Goal: Task Accomplishment & Management: Manage account settings

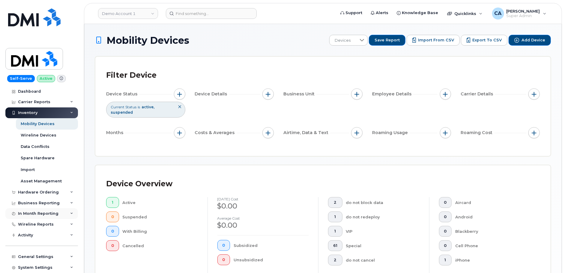
click at [32, 211] on div "In Month Reporting" at bounding box center [41, 213] width 73 height 11
click at [34, 198] on div "Business Reporting" at bounding box center [41, 203] width 73 height 11
click at [41, 257] on div "Service Ticket Reporting" at bounding box center [47, 259] width 52 height 5
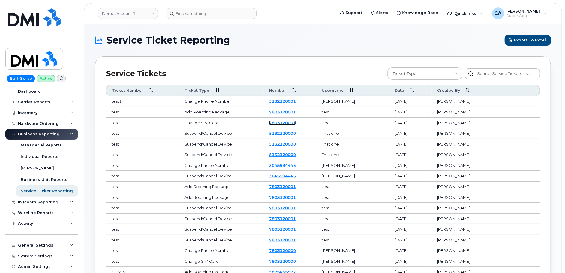
click at [296, 122] on link "7803120001" at bounding box center [282, 122] width 27 height 5
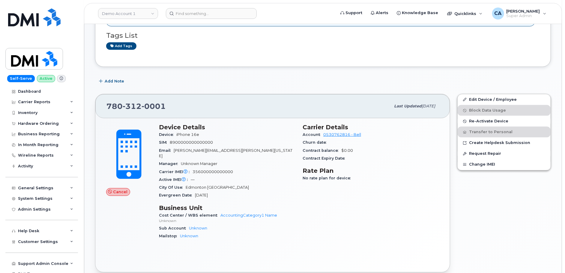
scroll to position [114, 0]
click at [487, 119] on span "Re-Activate Device" at bounding box center [488, 120] width 39 height 4
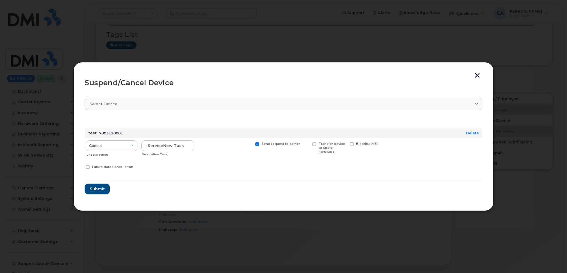
click at [256, 142] on div "Send request to carrier" at bounding box center [281, 148] width 55 height 21
click at [256, 142] on span at bounding box center [257, 144] width 4 height 4
click at [251, 142] on input "Send request to carrier" at bounding box center [249, 143] width 3 height 3
checkbox input "false"
click at [164, 142] on input "text" at bounding box center [167, 145] width 53 height 11
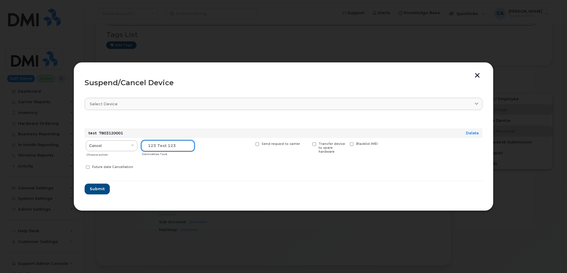
type input "123 test 123"
click at [103, 143] on select "Cancel Suspend - Extend Suspension Suspend - Reduced Rate Suspend - Full Rate S…" at bounding box center [112, 145] width 52 height 11
select select "[object Object]"
click at [98, 192] on button "Submit" at bounding box center [97, 189] width 25 height 11
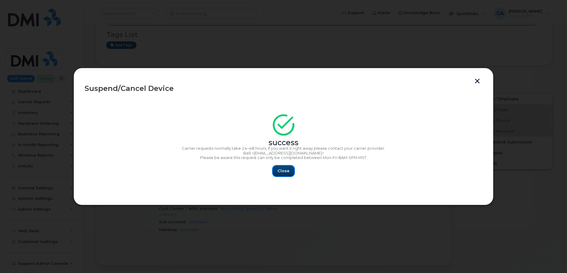
click at [286, 175] on button "Close" at bounding box center [284, 171] width 22 height 11
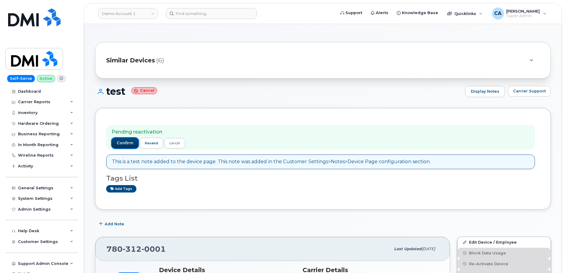
click at [124, 145] on span "confirm" at bounding box center [125, 142] width 17 height 5
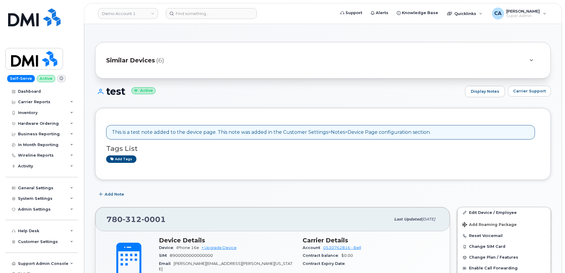
scroll to position [11, 0]
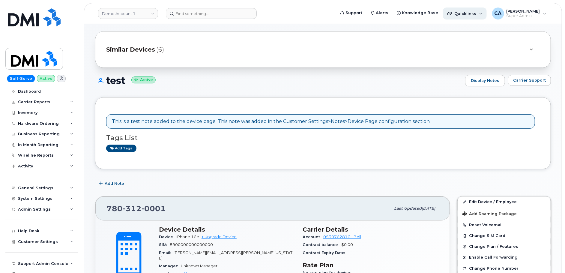
click at [465, 16] on div "Quicklinks" at bounding box center [465, 13] width 44 height 12
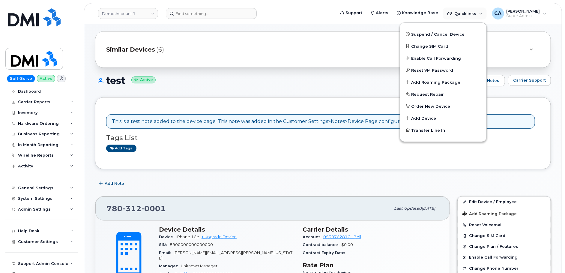
click at [331, 154] on div "This is a test note added to the device page. This note was added in the Custom…" at bounding box center [323, 133] width 434 height 50
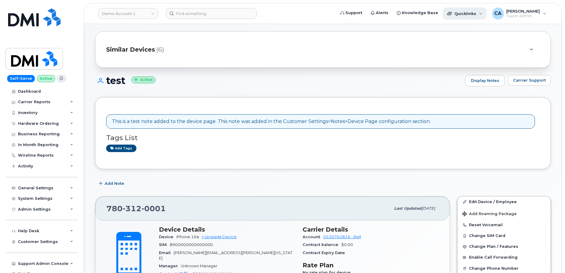
click at [462, 14] on span "Quicklinks" at bounding box center [465, 13] width 22 height 5
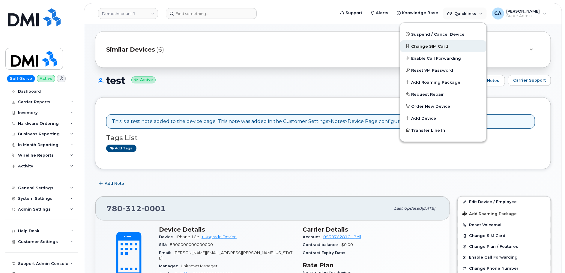
click at [429, 45] on span "Change SIM Card" at bounding box center [429, 46] width 37 height 6
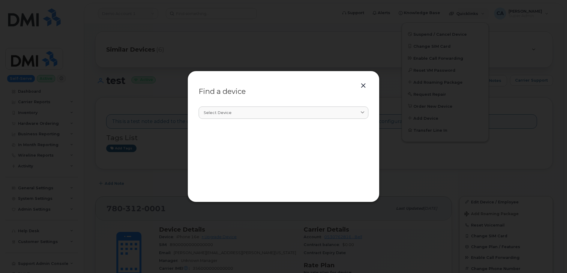
click at [253, 106] on section "Select device Type first three symbols or more" at bounding box center [284, 146] width 170 height 90
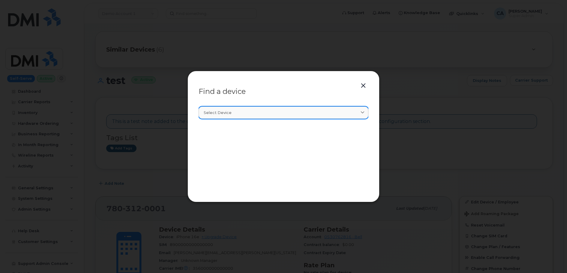
click at [253, 111] on div "Select device" at bounding box center [284, 113] width 160 height 6
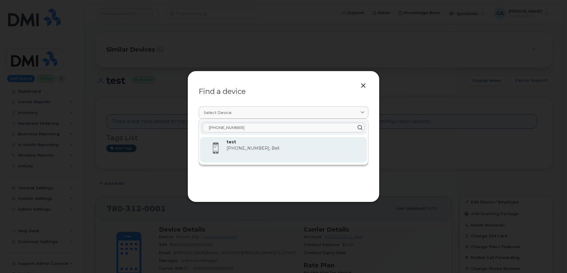
type input "780-312-0001"
click at [277, 143] on p "test" at bounding box center [294, 142] width 136 height 6
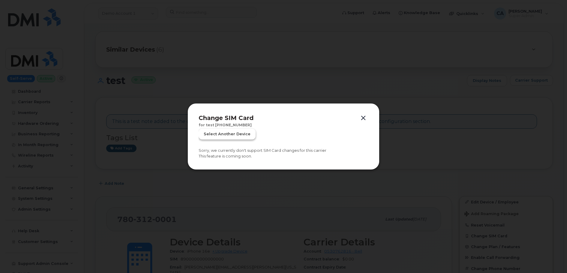
click at [229, 134] on span "Select another device" at bounding box center [227, 134] width 47 height 6
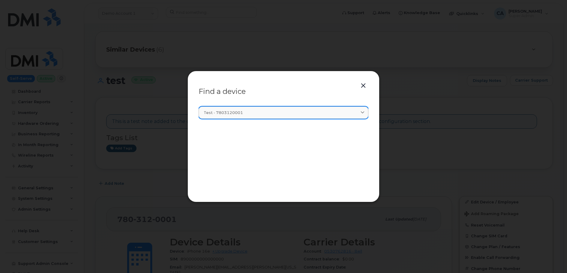
click at [251, 108] on link "test - 7803120001" at bounding box center [284, 112] width 170 height 12
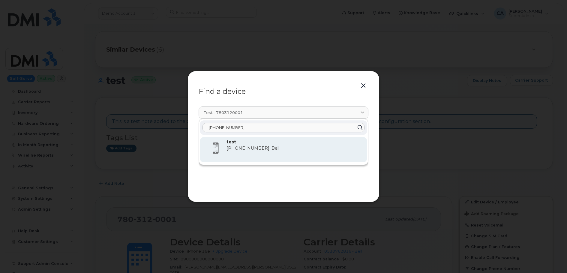
click at [250, 150] on span "780-312-0001, Bell" at bounding box center [252, 147] width 53 height 5
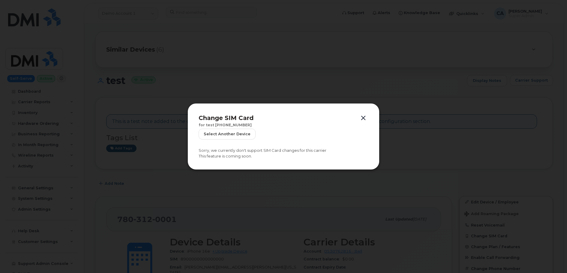
click at [328, 183] on div at bounding box center [283, 136] width 567 height 273
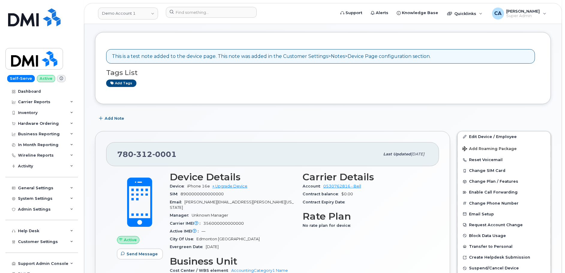
scroll to position [82, 0]
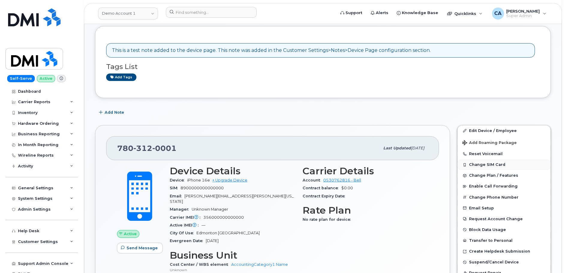
click at [497, 162] on button "Change SIM Card" at bounding box center [504, 164] width 93 height 11
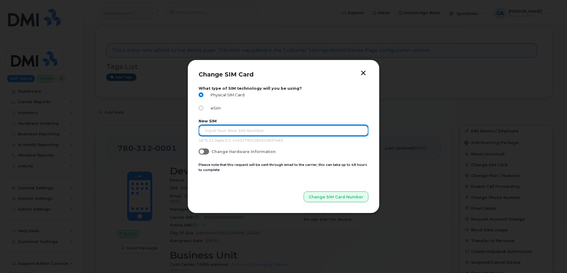
click at [250, 129] on input "text" at bounding box center [284, 130] width 170 height 11
type input "1234567890098765"
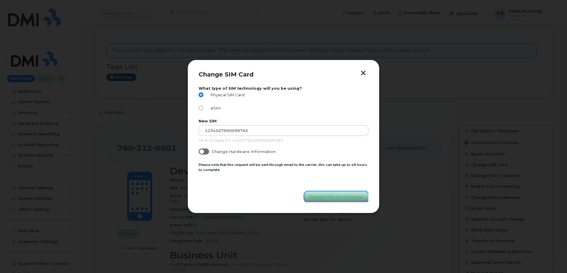
click at [354, 201] on button "Change SIM Card Number" at bounding box center [336, 196] width 64 height 11
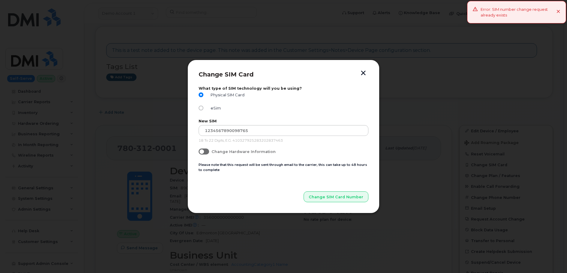
click at [360, 70] on button "button" at bounding box center [363, 73] width 9 height 6
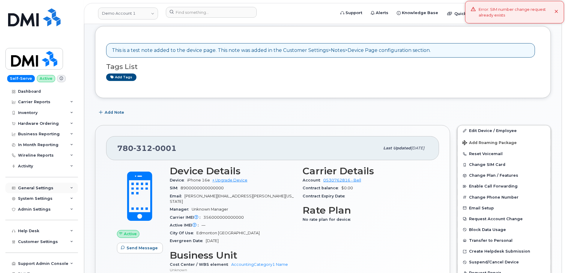
scroll to position [17, 0]
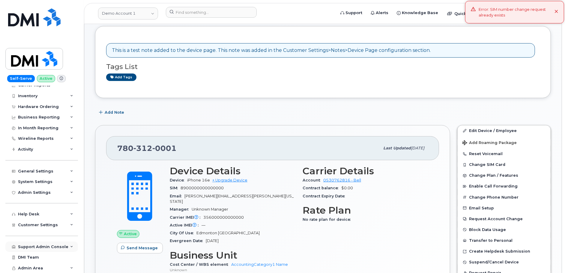
click at [47, 247] on div "Support Admin Console" at bounding box center [43, 246] width 50 height 5
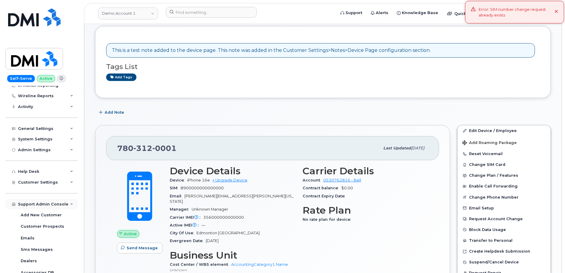
scroll to position [62, 0]
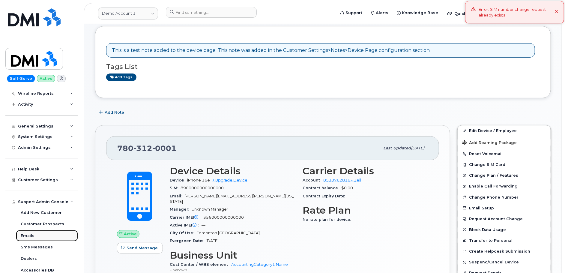
click at [40, 238] on link "Emails" at bounding box center [47, 235] width 62 height 11
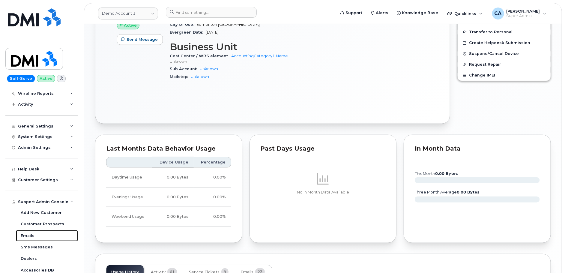
scroll to position [309, 0]
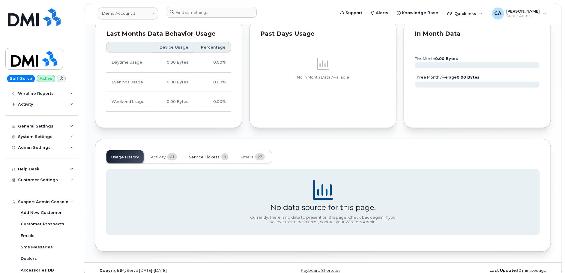
click at [208, 155] on span "Service Tickets" at bounding box center [204, 157] width 31 height 5
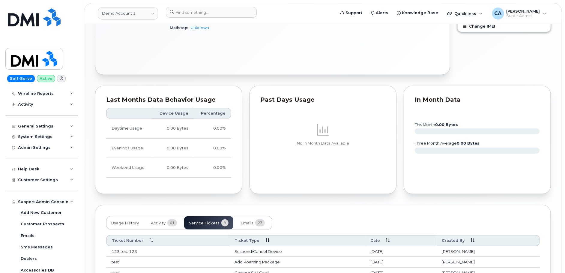
scroll to position [405, 0]
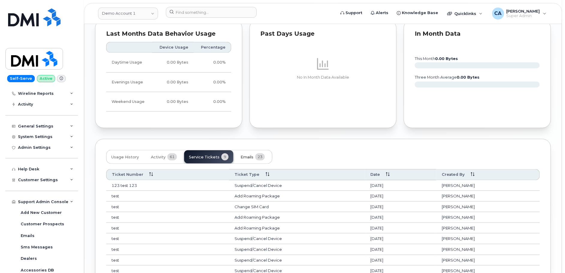
click at [245, 155] on span "Emails" at bounding box center [247, 157] width 13 height 5
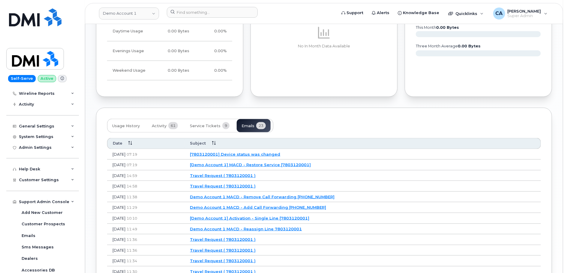
scroll to position [438, 0]
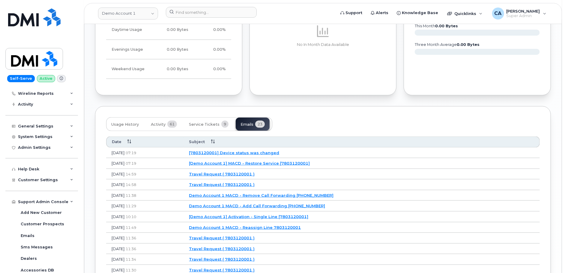
click at [276, 214] on link "[Demo Account 1] Activation - Single Line [7803120001]" at bounding box center [248, 216] width 119 height 5
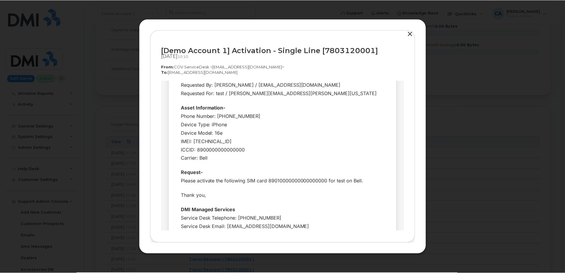
scroll to position [0, 0]
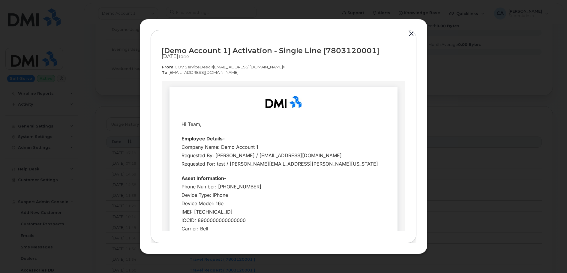
click at [410, 32] on button "button" at bounding box center [411, 34] width 9 height 8
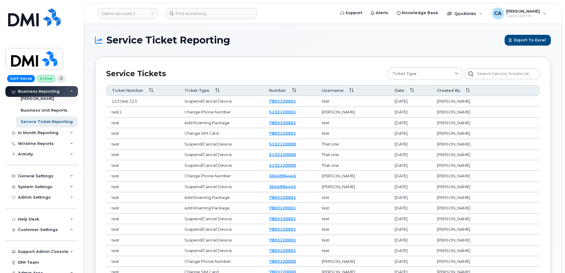
scroll to position [74, 0]
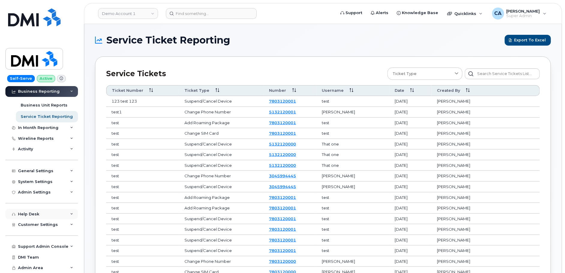
click at [29, 215] on div "Help Desk" at bounding box center [28, 214] width 21 height 5
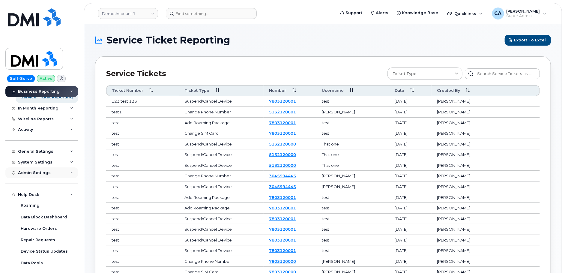
scroll to position [96, 0]
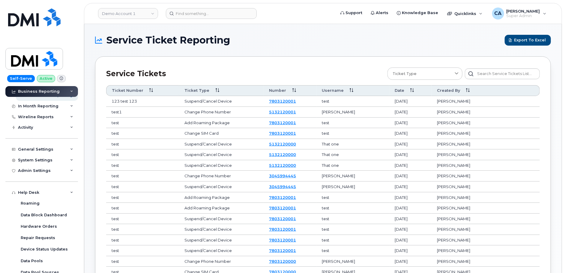
click at [294, 45] on div "Service Ticket Reporting Export to Excel" at bounding box center [323, 40] width 456 height 11
click at [42, 172] on div "Admin Settings" at bounding box center [41, 170] width 73 height 11
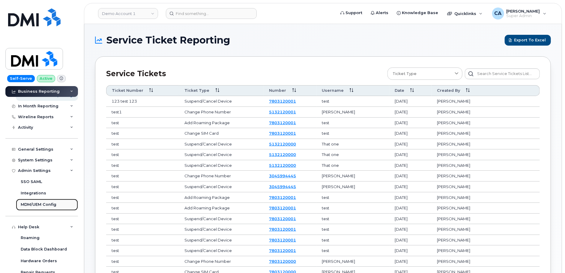
click at [45, 206] on div "MDM/UEM Config" at bounding box center [39, 204] width 36 height 5
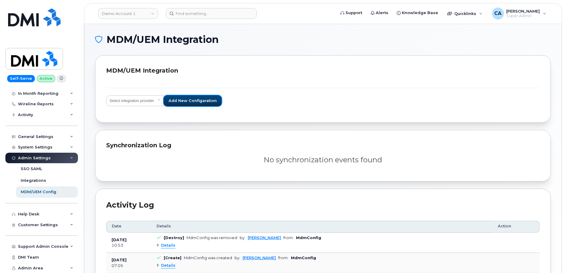
click at [180, 102] on span "Add new configaration" at bounding box center [193, 101] width 48 height 6
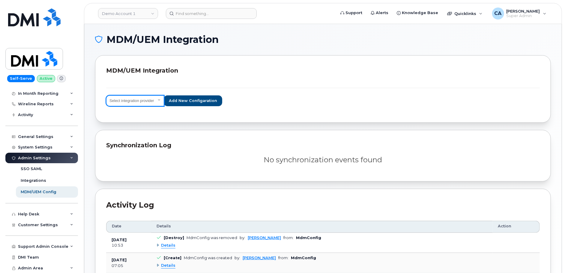
click at [154, 100] on select "Select integration provider IBM MaaS360 VMware AirWatch Microsoft Intune Mirado…" at bounding box center [135, 100] width 58 height 11
select select "ms_intune"
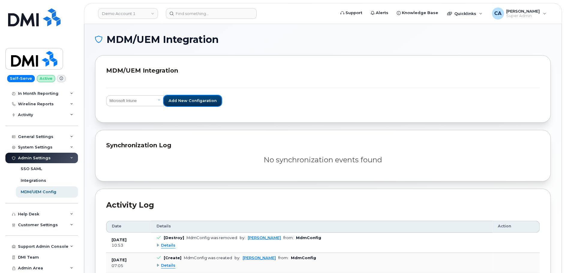
click at [187, 101] on span "Add new configaration" at bounding box center [193, 101] width 48 height 6
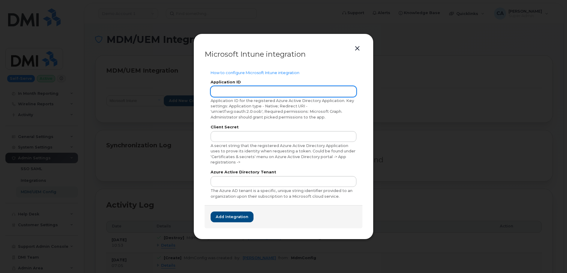
drag, startPoint x: 357, startPoint y: 48, endPoint x: 303, endPoint y: 86, distance: 66.2
click at [303, 86] on div "Microsoft Intune integration How to configure Microsoft Intune integration Appl…" at bounding box center [283, 137] width 180 height 206
click at [283, 69] on div "How to configure Microsoft Intune integration Application ID Application ID for…" at bounding box center [284, 134] width 158 height 141
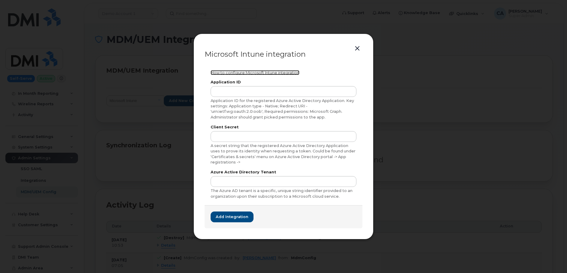
click at [282, 74] on link "How to configure Microsoft Intune integration" at bounding box center [255, 72] width 89 height 5
click at [434, 120] on div at bounding box center [283, 136] width 567 height 273
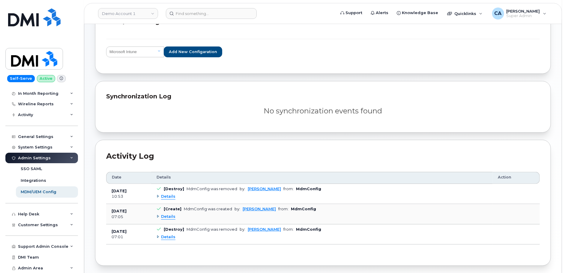
scroll to position [0, 0]
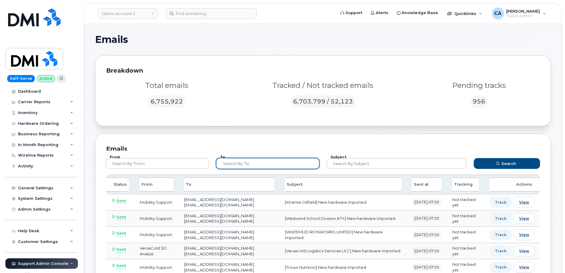
click at [230, 163] on input "text" at bounding box center [267, 163] width 103 height 11
type input "causdenmoore"
click at [474, 158] on button "Search" at bounding box center [507, 163] width 66 height 11
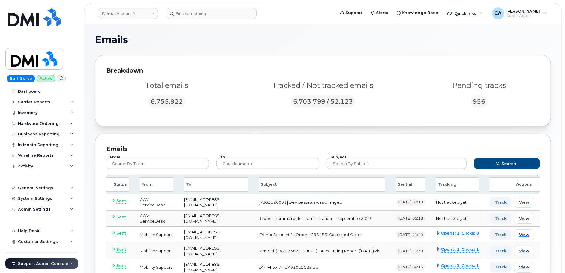
click at [262, 202] on td "[7803120001] Device status was changed" at bounding box center [321, 202] width 137 height 16
copy td "7803120001"
click at [294, 166] on input "causdenmoore" at bounding box center [267, 163] width 103 height 11
click at [358, 160] on input "text" at bounding box center [397, 163] width 140 height 11
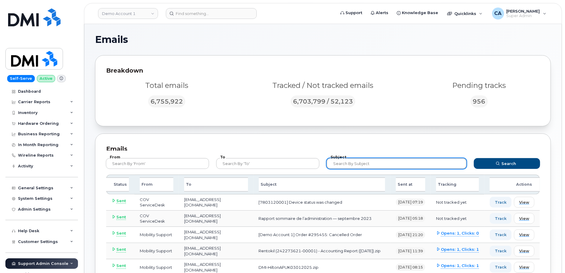
paste input "7803120001"
type input "7803120001"
click at [474, 158] on button "Search" at bounding box center [507, 163] width 66 height 11
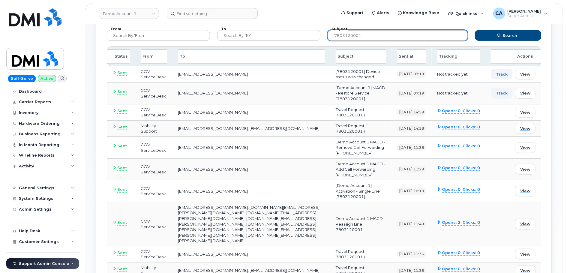
scroll to position [130, 0]
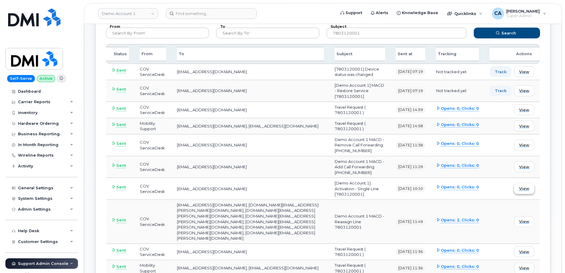
click at [525, 186] on span "View" at bounding box center [524, 189] width 10 height 6
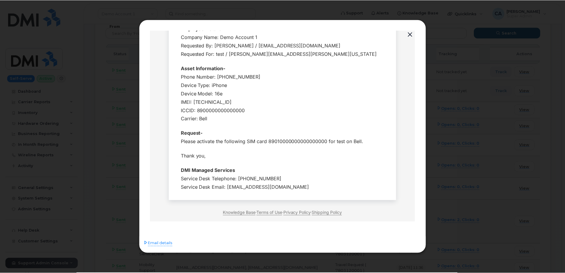
scroll to position [65, 0]
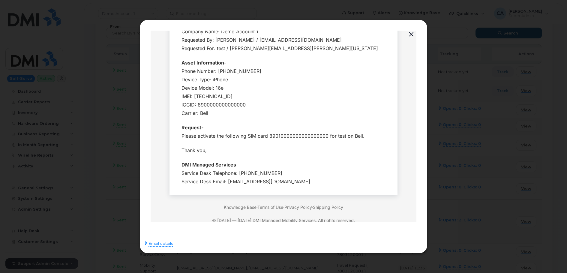
click at [437, 157] on div at bounding box center [283, 136] width 567 height 273
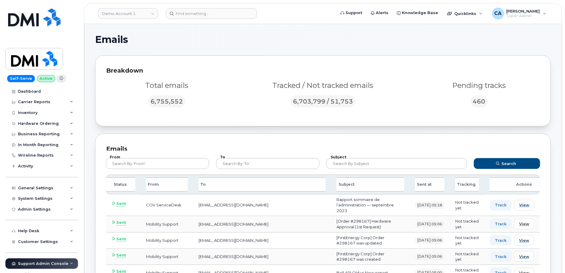
click at [238, 61] on div "Breakdown Total emails 6,755,552 Tracked / Not tracked emails 6,703,799 / 51,75…" at bounding box center [323, 90] width 456 height 71
click at [142, 15] on link "Demo Account 1" at bounding box center [128, 13] width 60 height 11
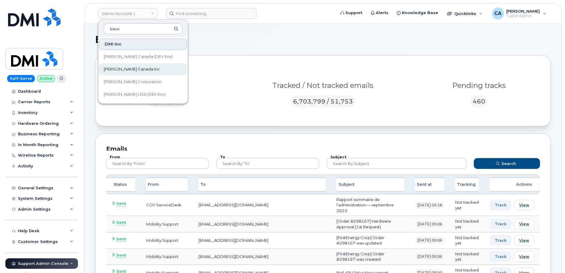
type input "kiew"
click at [135, 66] on span "[PERSON_NAME] Canada Inc" at bounding box center [132, 69] width 56 height 6
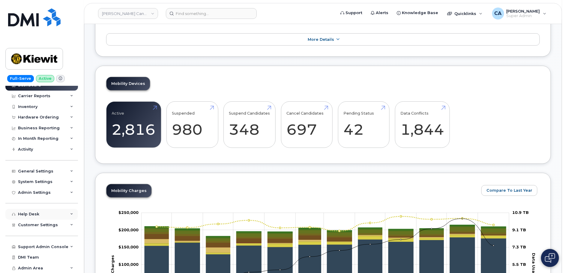
scroll to position [147, 0]
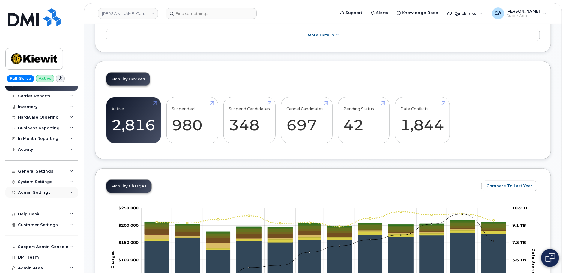
click at [30, 194] on div "Admin Settings" at bounding box center [34, 192] width 33 height 5
click at [34, 228] on div "MDM/UEM Config" at bounding box center [39, 226] width 36 height 5
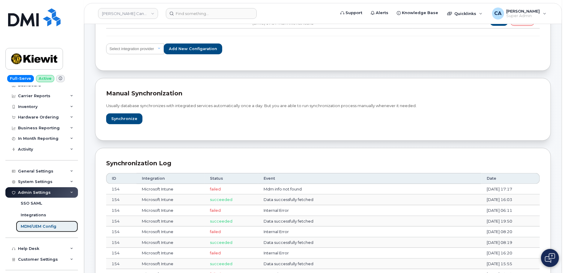
scroll to position [82, 0]
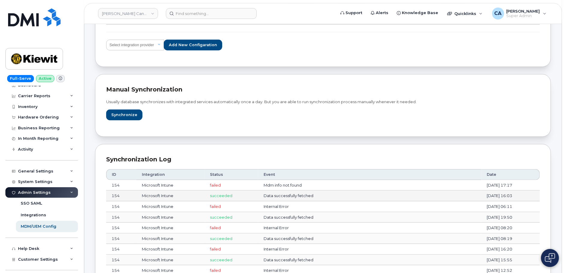
click at [447, 192] on td "Data successfully fetched" at bounding box center [369, 195] width 223 height 11
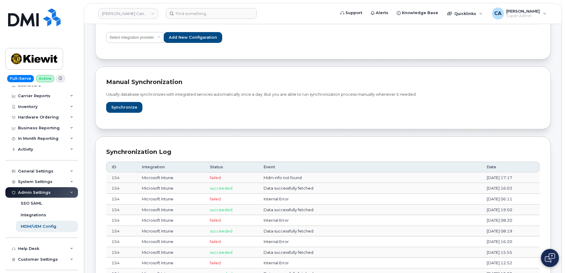
scroll to position [94, 0]
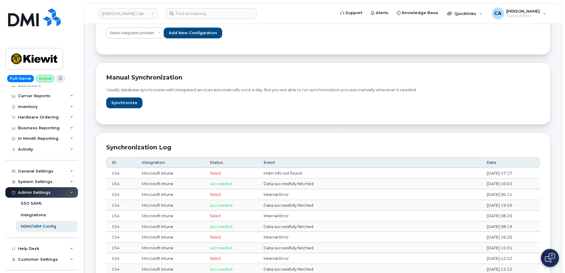
click at [318, 113] on div "Manual synchronization Usually database synchronizes with integrated services a…" at bounding box center [323, 93] width 456 height 63
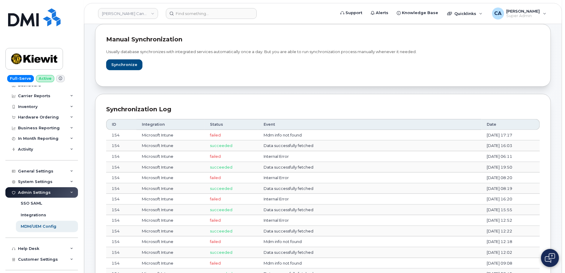
scroll to position [134, 0]
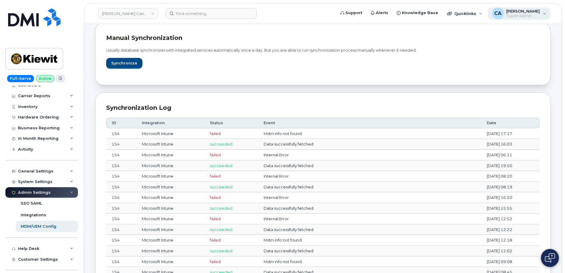
click at [512, 15] on span "Super Admin" at bounding box center [524, 15] width 34 height 5
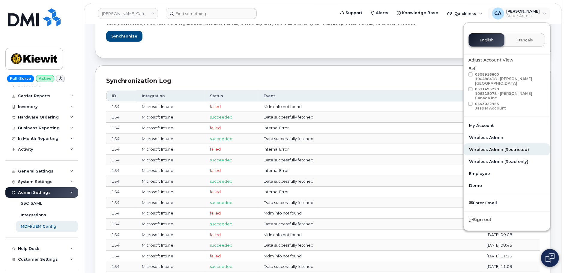
scroll to position [158, 0]
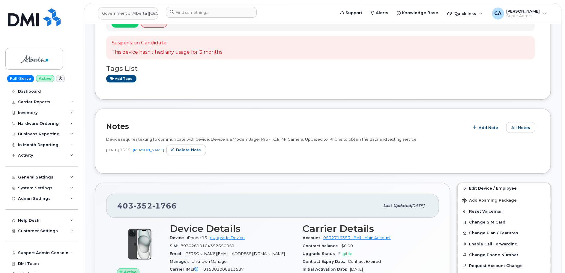
scroll to position [140, 0]
click at [150, 15] on link "Government of Alberta ([GEOGRAPHIC_DATA])" at bounding box center [128, 13] width 60 height 12
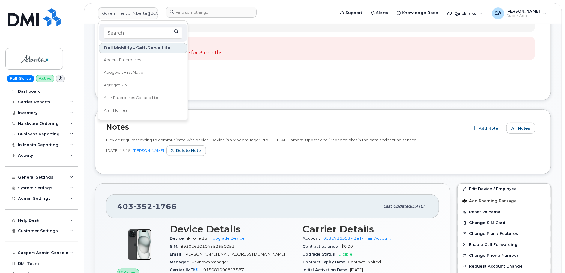
click at [218, 82] on div "Add tags" at bounding box center [320, 79] width 429 height 7
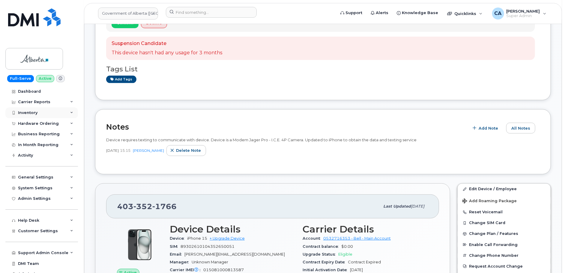
click at [30, 114] on div "Inventory" at bounding box center [27, 112] width 19 height 5
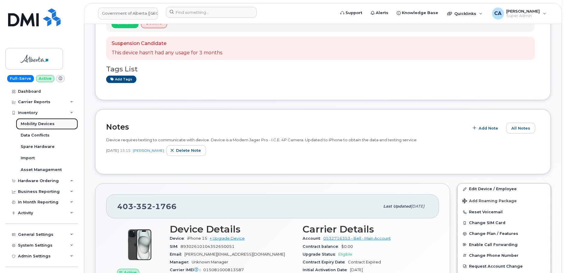
click at [31, 123] on div "Mobility Devices" at bounding box center [38, 123] width 34 height 5
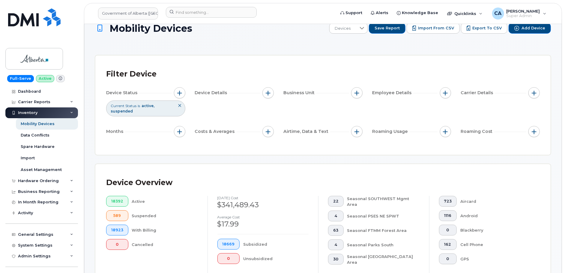
scroll to position [20, 0]
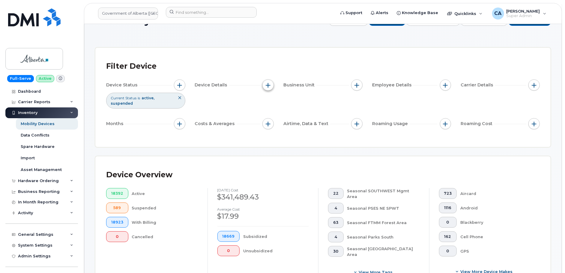
click at [272, 85] on button "button" at bounding box center [267, 84] width 11 height 11
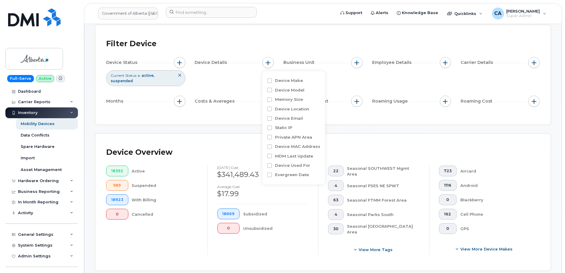
scroll to position [43, 0]
click at [248, 77] on div "Device Status Current Status is active suspended Device Details Business Unit E…" at bounding box center [323, 82] width 434 height 52
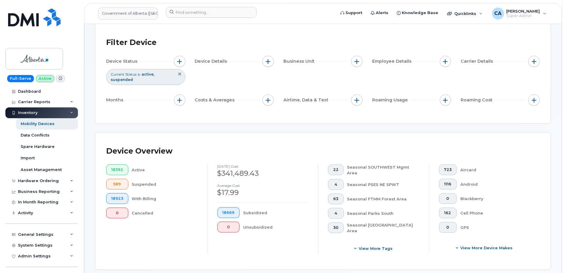
click at [537, 56] on div "Carrier Details" at bounding box center [500, 61] width 79 height 11
click at [537, 57] on button "button" at bounding box center [533, 61] width 11 height 11
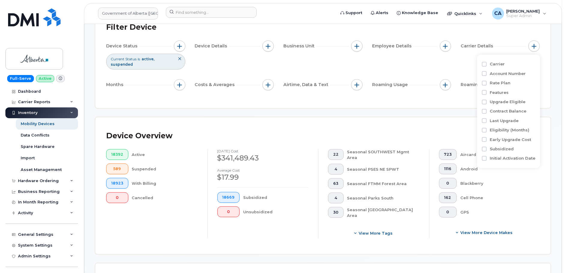
scroll to position [61, 0]
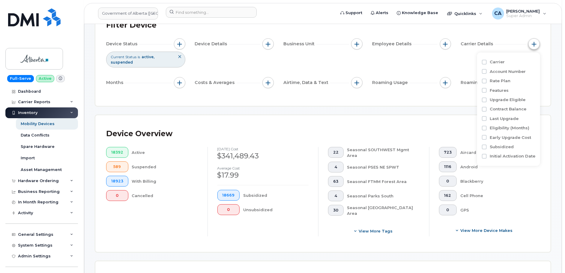
click at [537, 45] on span "button" at bounding box center [534, 44] width 5 height 5
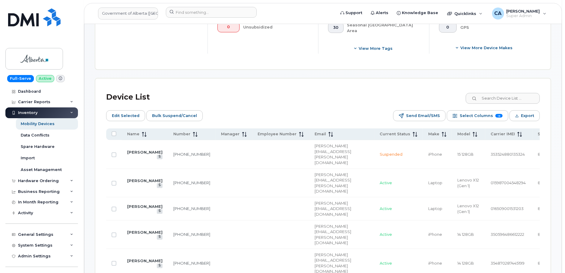
scroll to position [247, 0]
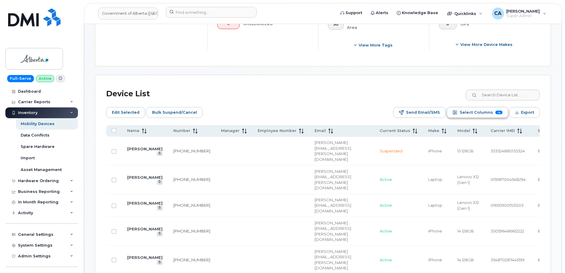
click at [478, 114] on span "Select Columns" at bounding box center [476, 112] width 33 height 9
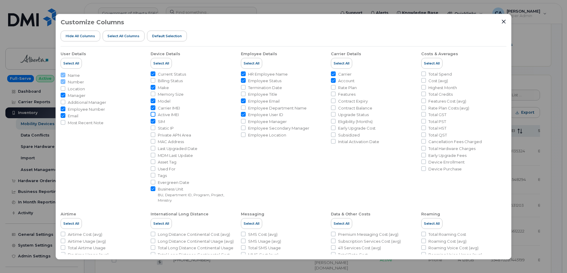
click at [153, 113] on input "Active IMEI" at bounding box center [153, 114] width 5 height 5
checkbox input "true"
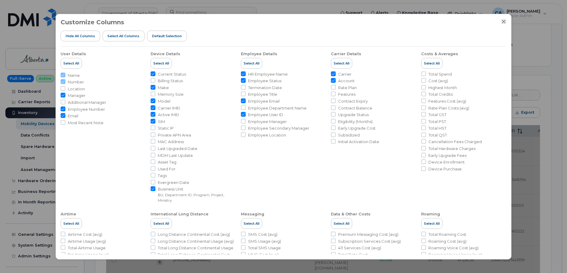
click at [504, 19] on icon "Close" at bounding box center [503, 21] width 5 height 5
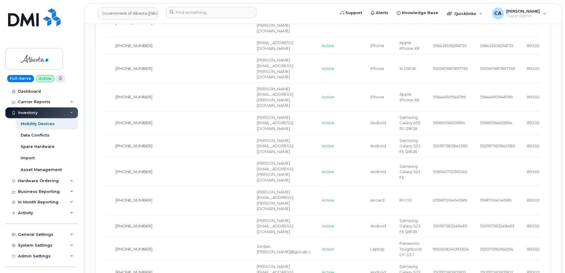
scroll to position [1119, 0]
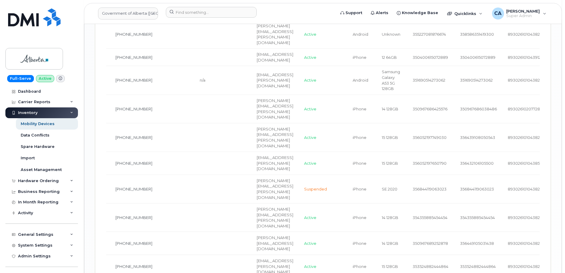
scroll to position [1093, 0]
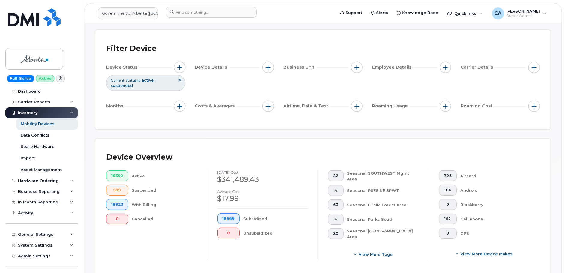
scroll to position [0, 0]
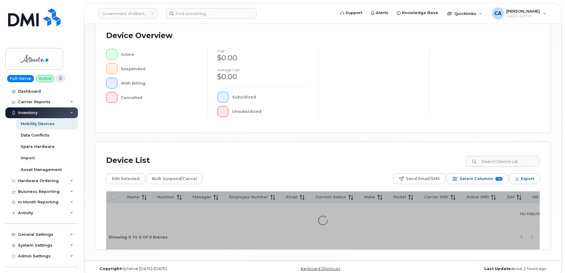
scroll to position [137, 0]
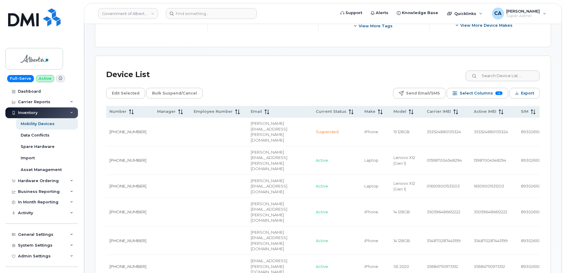
scroll to position [0, 65]
click at [474, 110] on span "Active IMEI" at bounding box center [484, 111] width 22 height 5
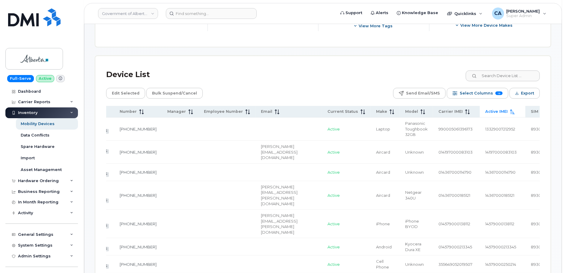
click at [508, 111] on span at bounding box center [511, 111] width 7 height 5
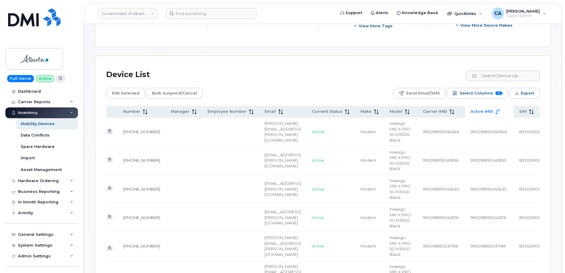
click at [471, 112] on span "Active IMEI" at bounding box center [482, 111] width 22 height 5
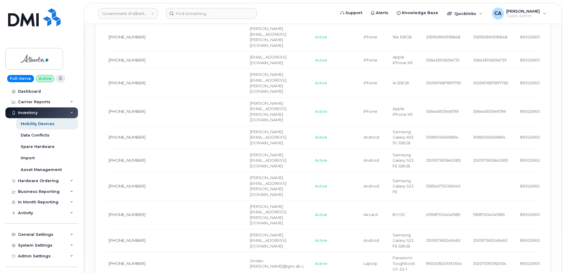
scroll to position [1108, 0]
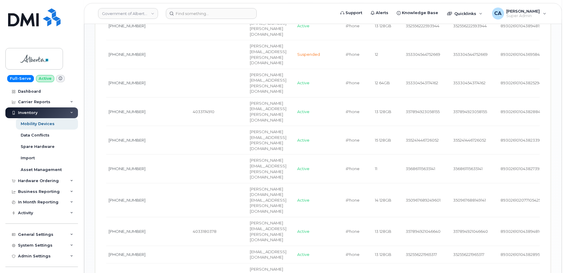
scroll to position [1061, 0]
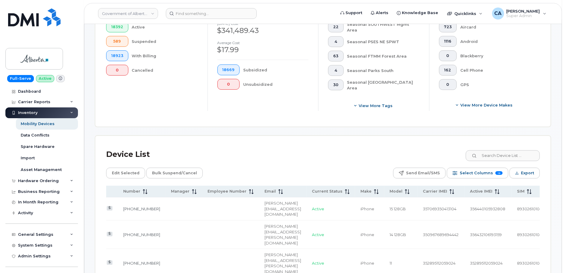
scroll to position [173, 0]
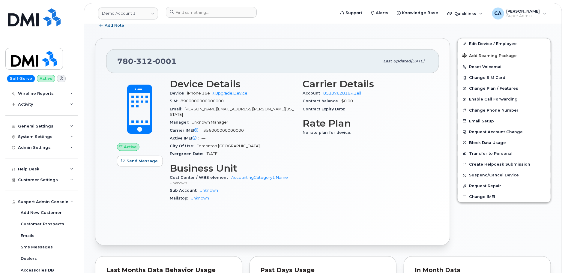
scroll to position [168, 0]
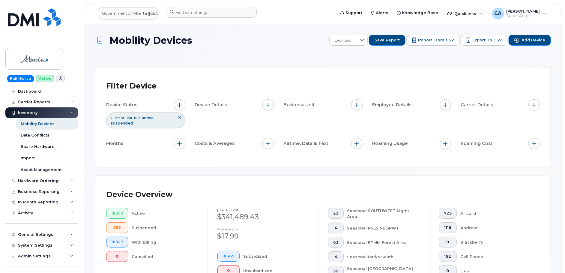
scroll to position [0, 25]
